Goal: Task Accomplishment & Management: Use online tool/utility

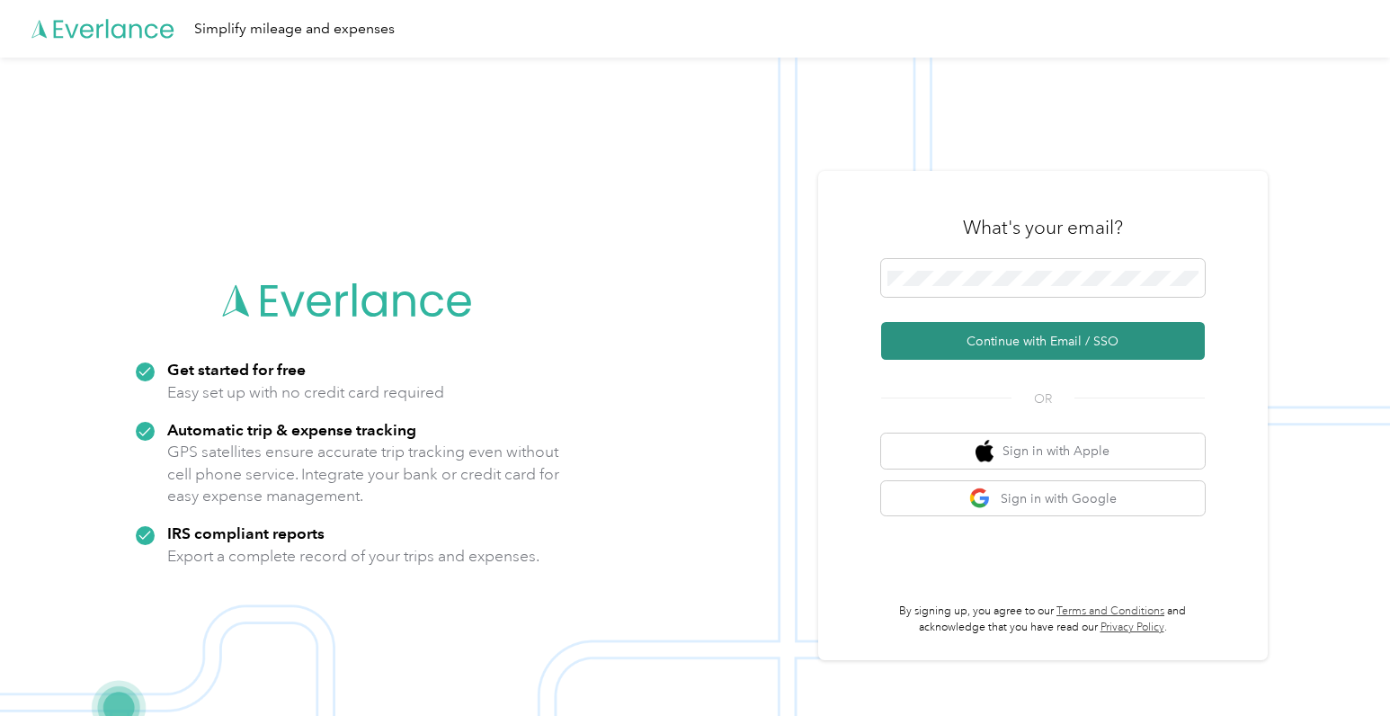
click at [996, 342] on button "Continue with Email / SSO" at bounding box center [1043, 341] width 324 height 38
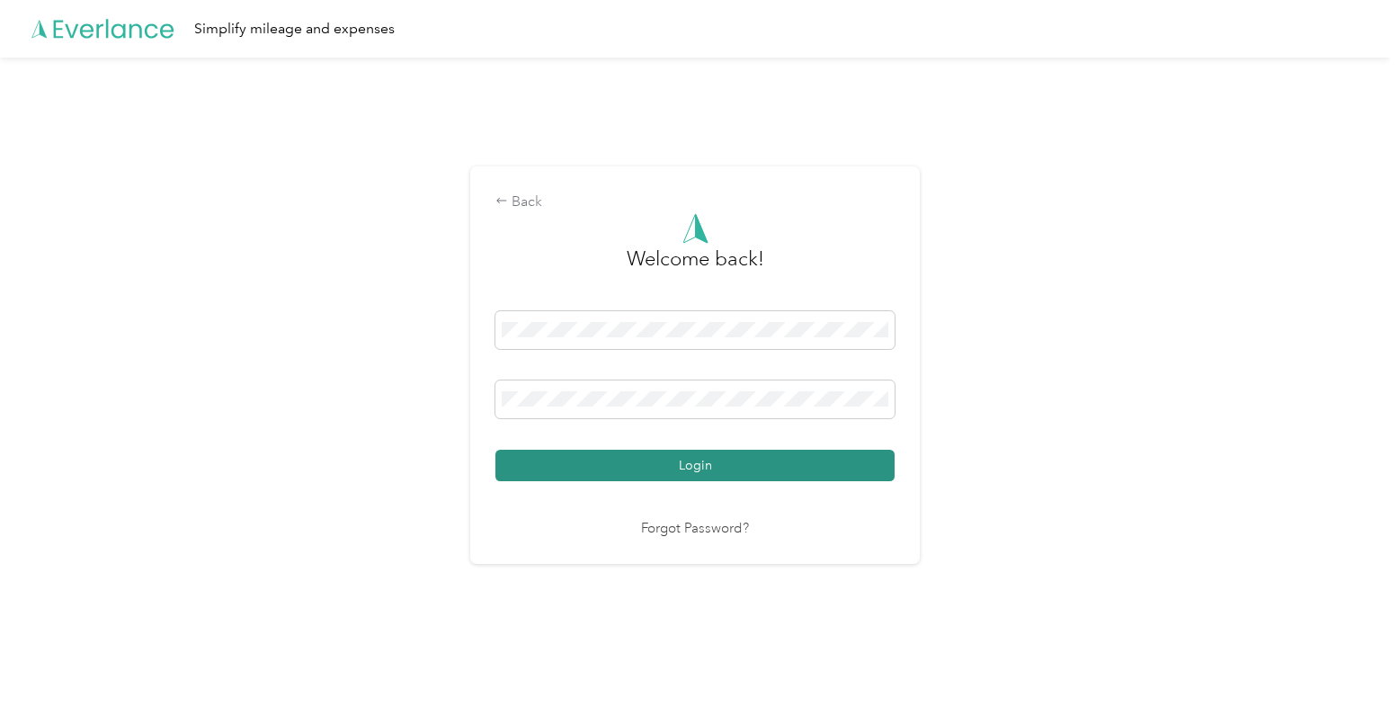
click at [762, 466] on button "Login" at bounding box center [695, 465] width 399 height 31
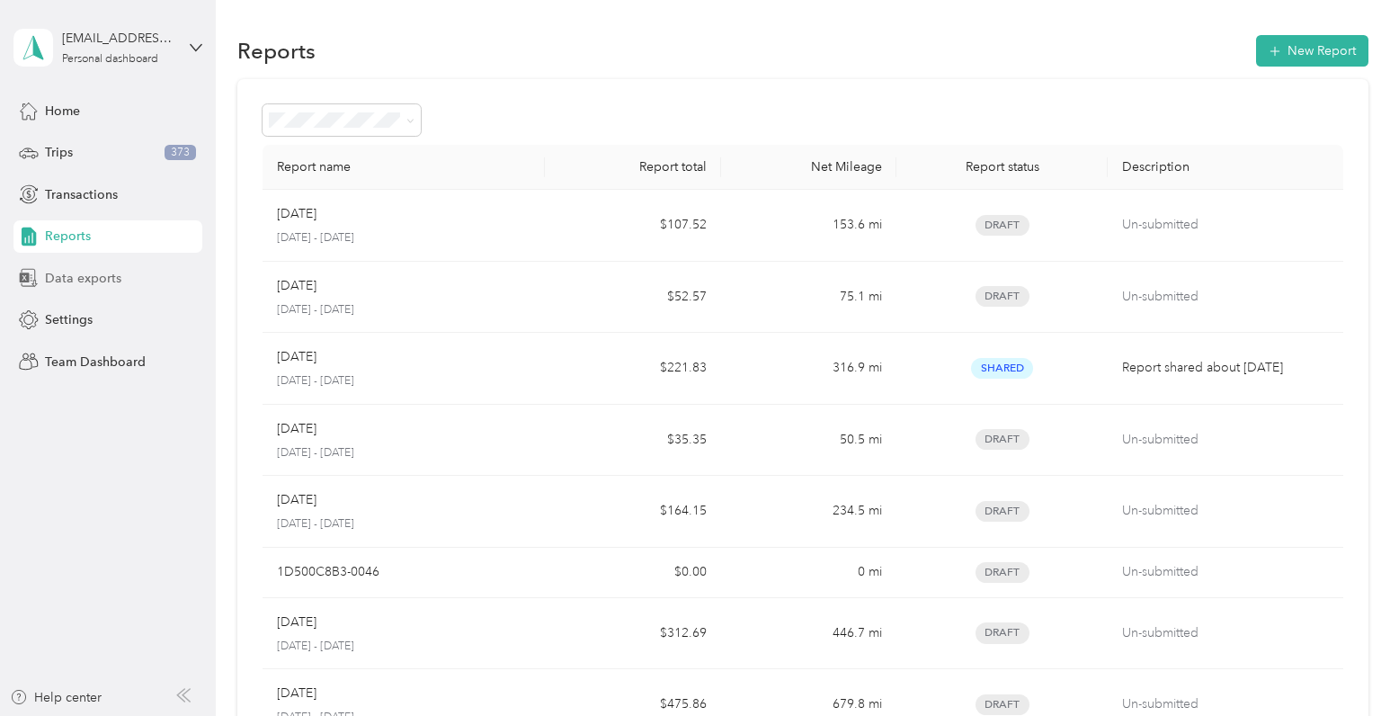
click at [74, 273] on span "Data exports" at bounding box center [83, 278] width 76 height 19
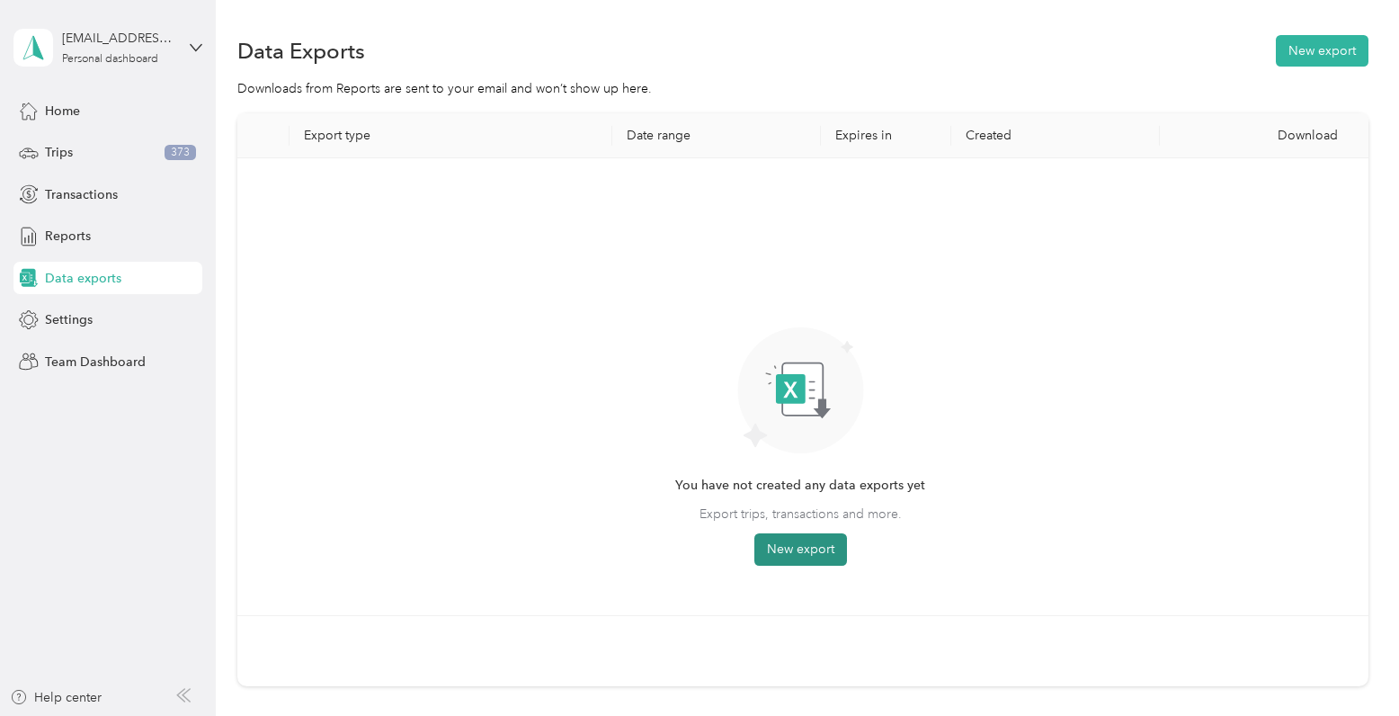
click at [807, 541] on button "New export" at bounding box center [801, 549] width 93 height 32
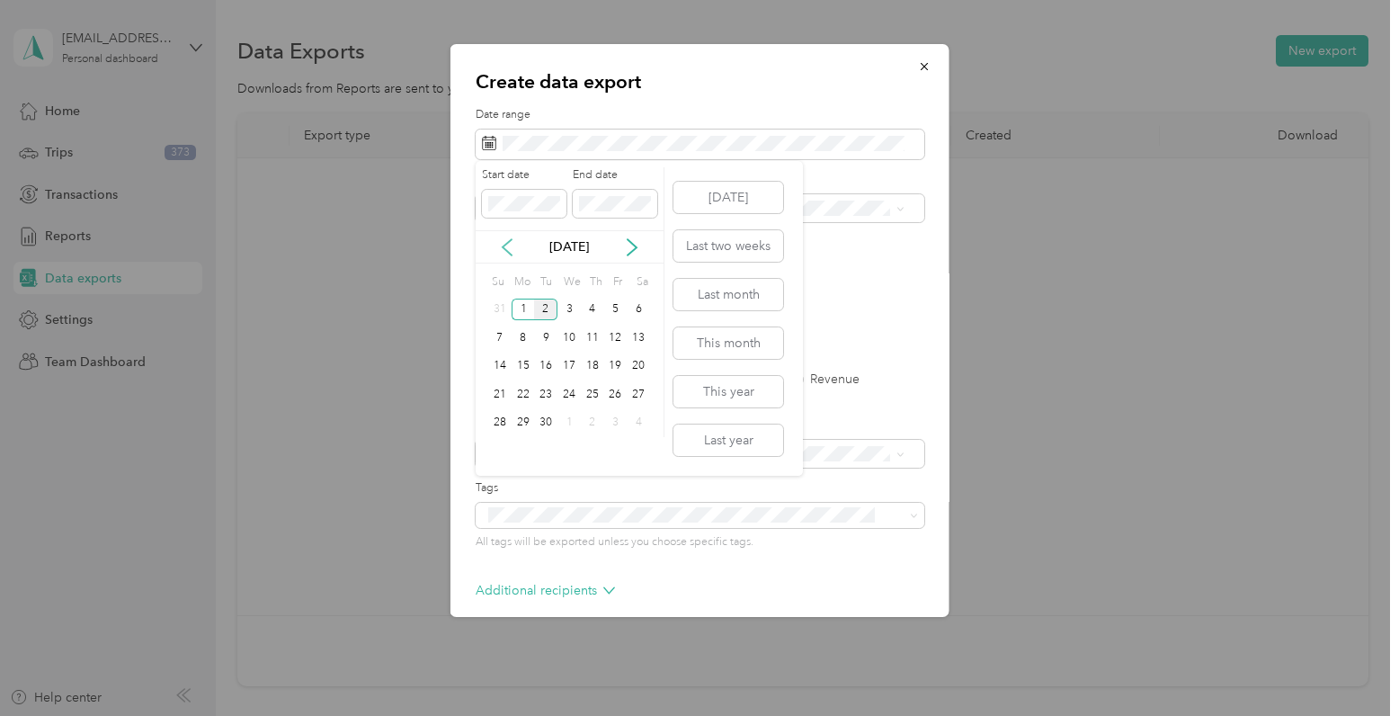
click at [503, 248] on icon at bounding box center [507, 247] width 9 height 16
click at [620, 308] on div "1" at bounding box center [615, 310] width 23 height 22
click at [501, 452] on div "31" at bounding box center [499, 451] width 23 height 22
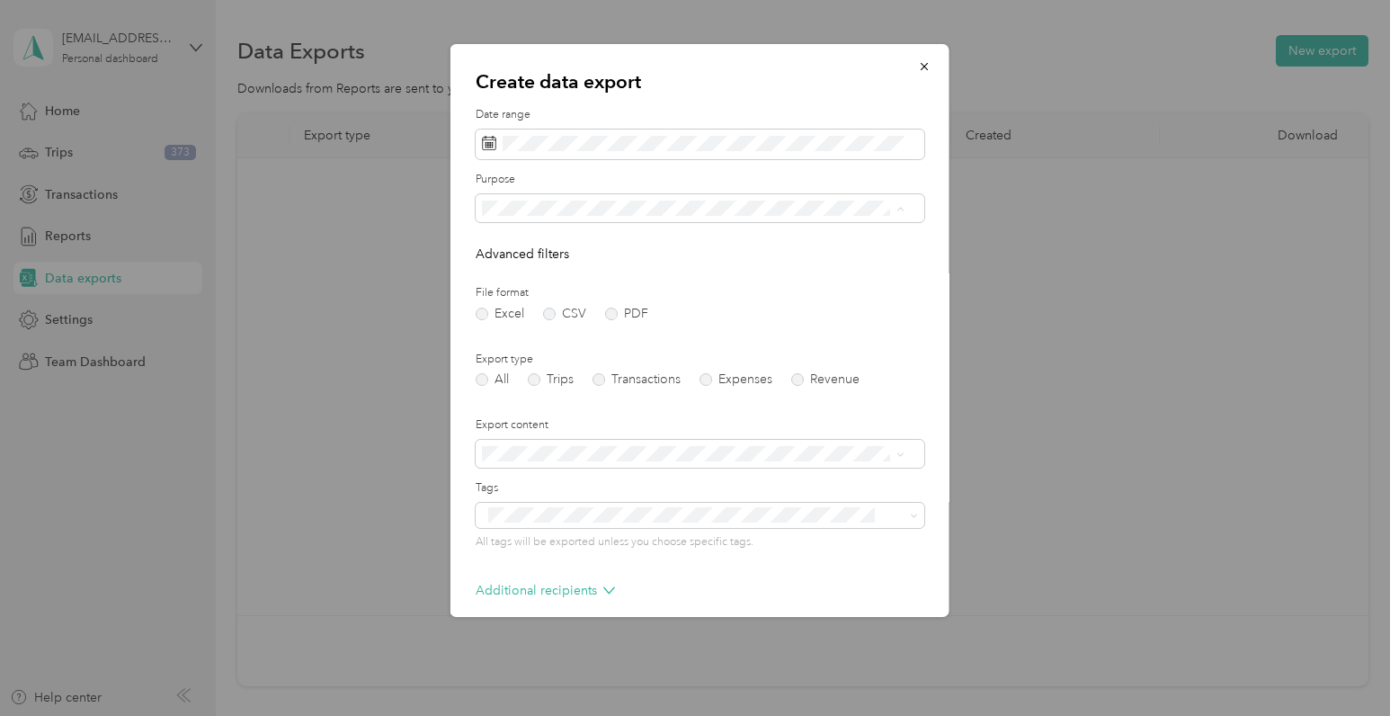
click at [524, 269] on div "Work" at bounding box center [693, 271] width 410 height 19
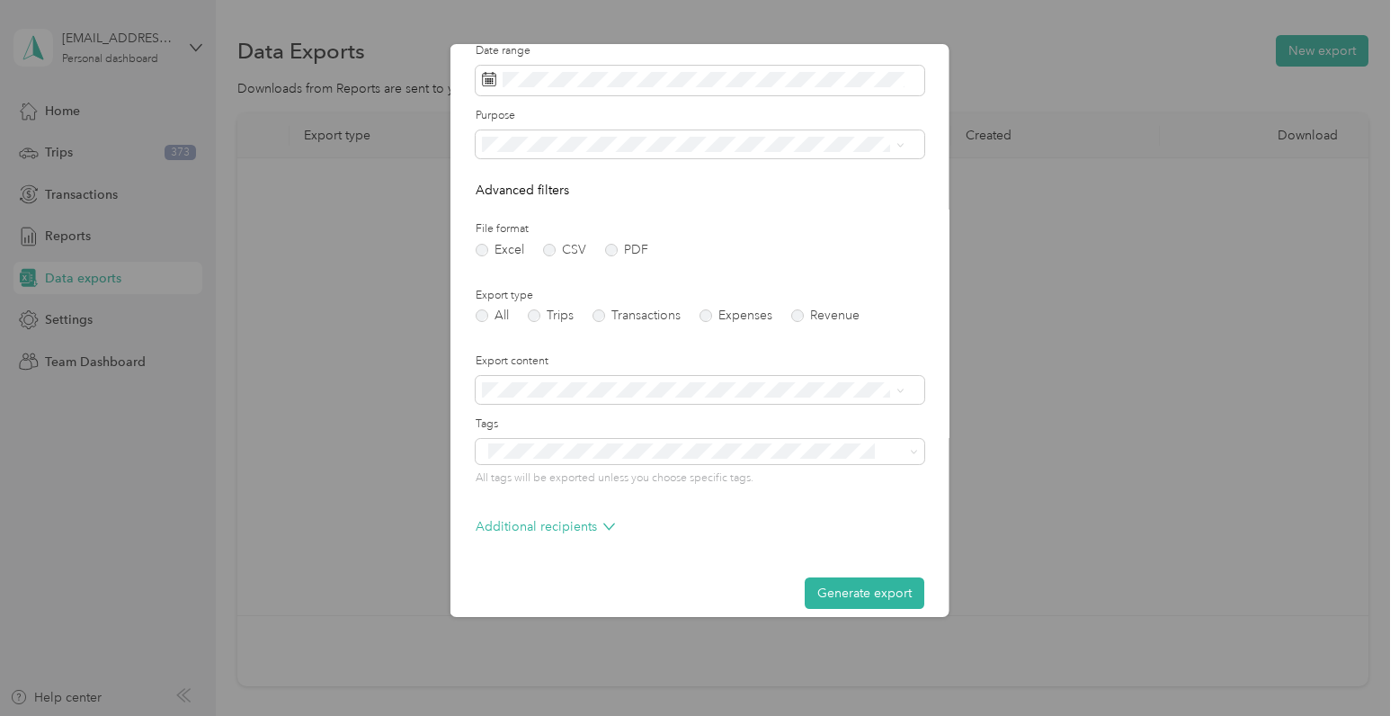
scroll to position [81, 0]
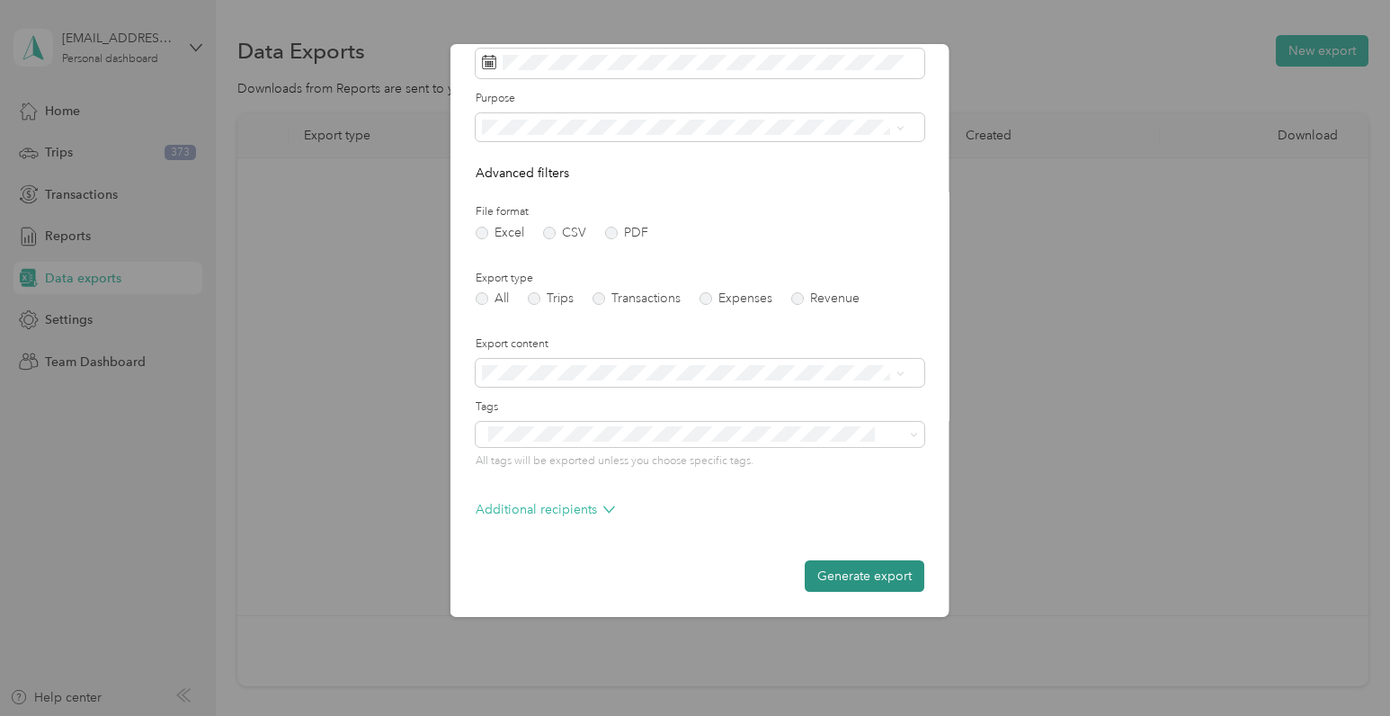
click at [853, 572] on button "Generate export" at bounding box center [865, 575] width 120 height 31
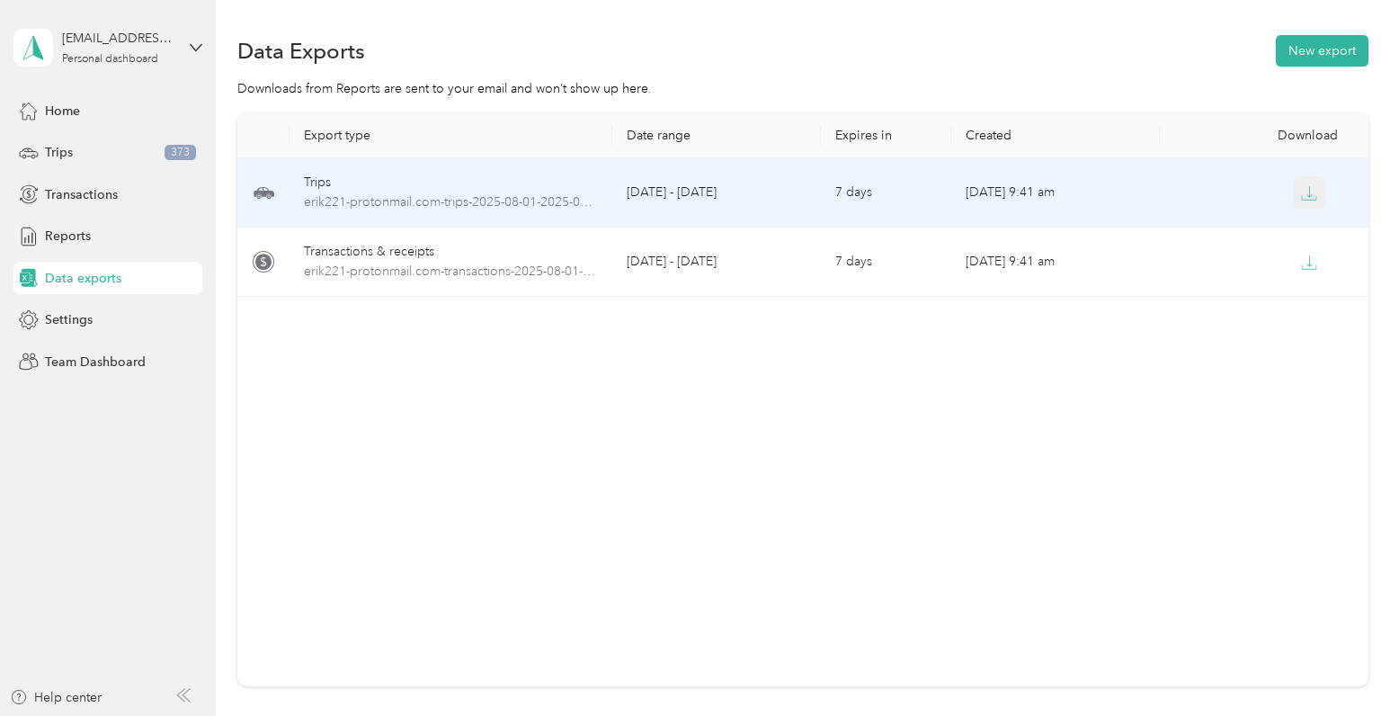
click at [1301, 194] on icon "button" at bounding box center [1309, 193] width 16 height 16
